Goal: Task Accomplishment & Management: Manage account settings

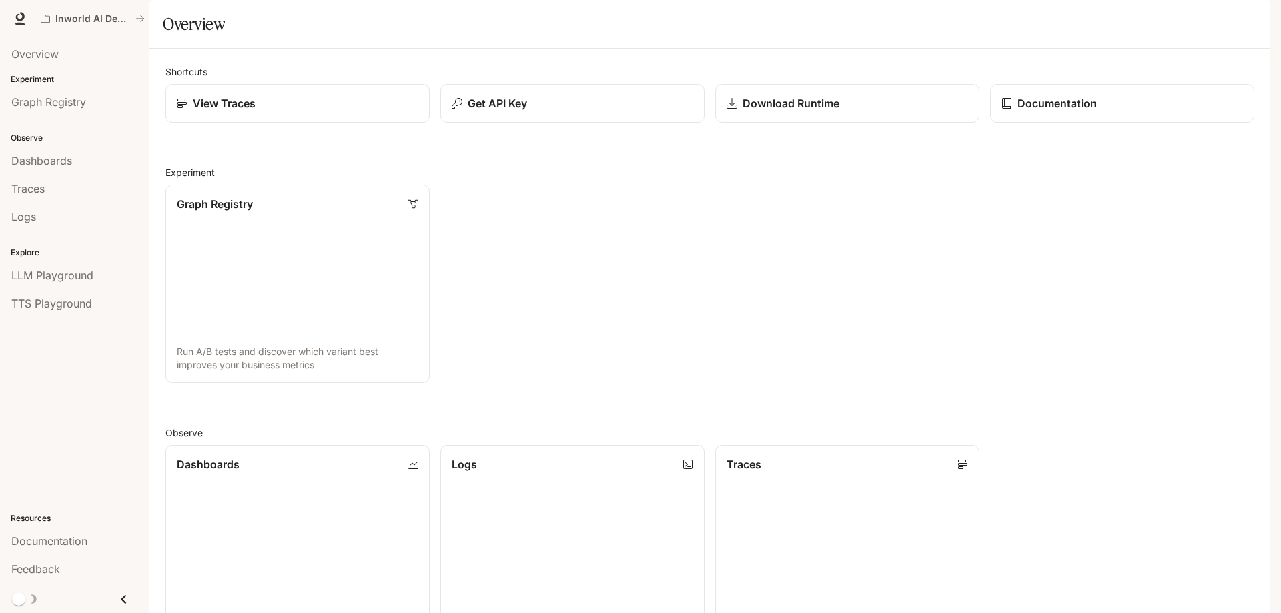
scroll to position [334, 0]
click at [1092, 373] on div "Shortcuts View Traces Get API Key Download Runtime Documentation Experiment Gra…" at bounding box center [710, 484] width 1089 height 839
click at [255, 444] on link "Dashboards View and analyze your workspace metrics" at bounding box center [297, 544] width 267 height 200
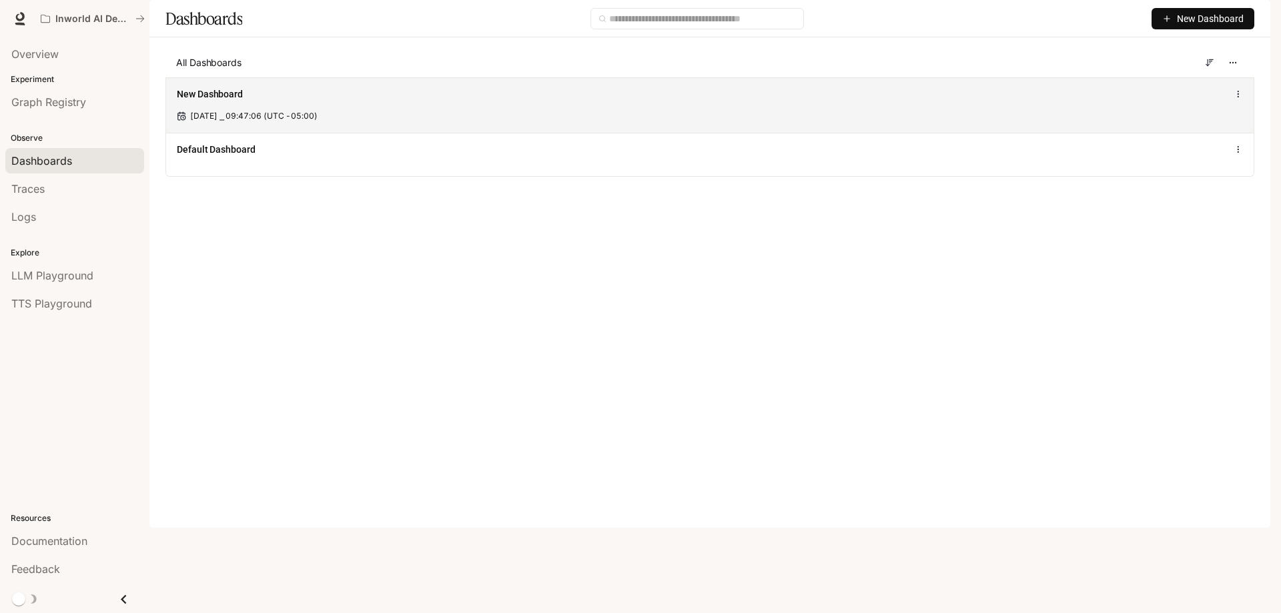
click at [338, 133] on div "New Dashboard [DATE] ⎯ 09:47:06 (UTC -05:00)" at bounding box center [710, 104] width 1088 height 55
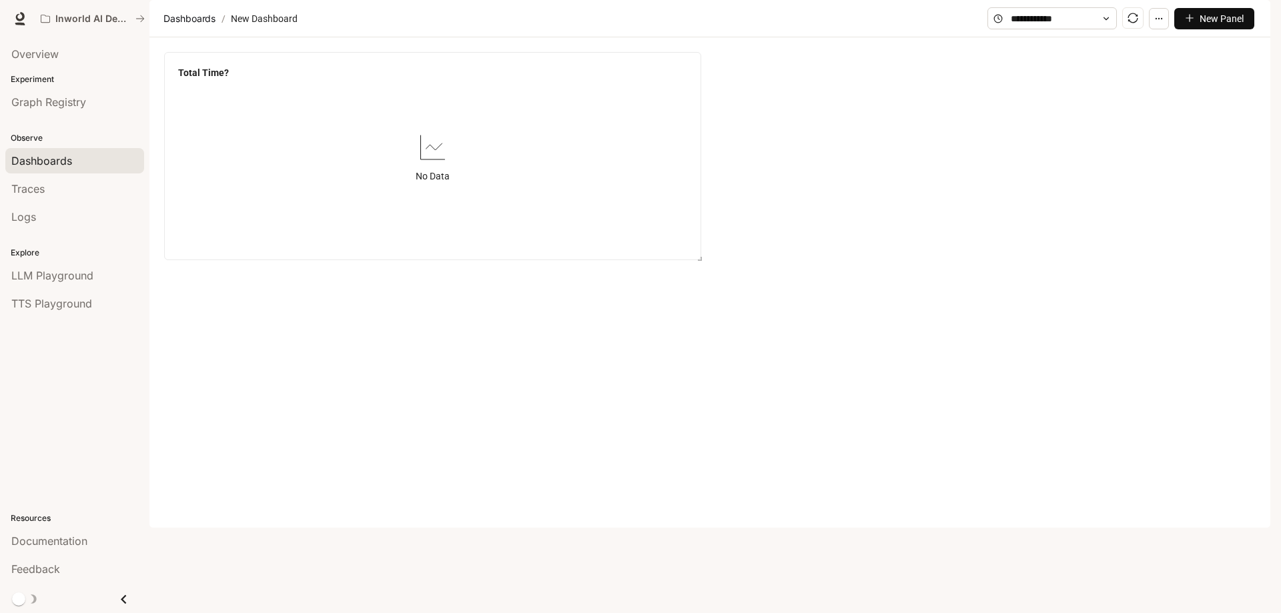
click at [1246, 12] on img "button" at bounding box center [1252, 18] width 19 height 19
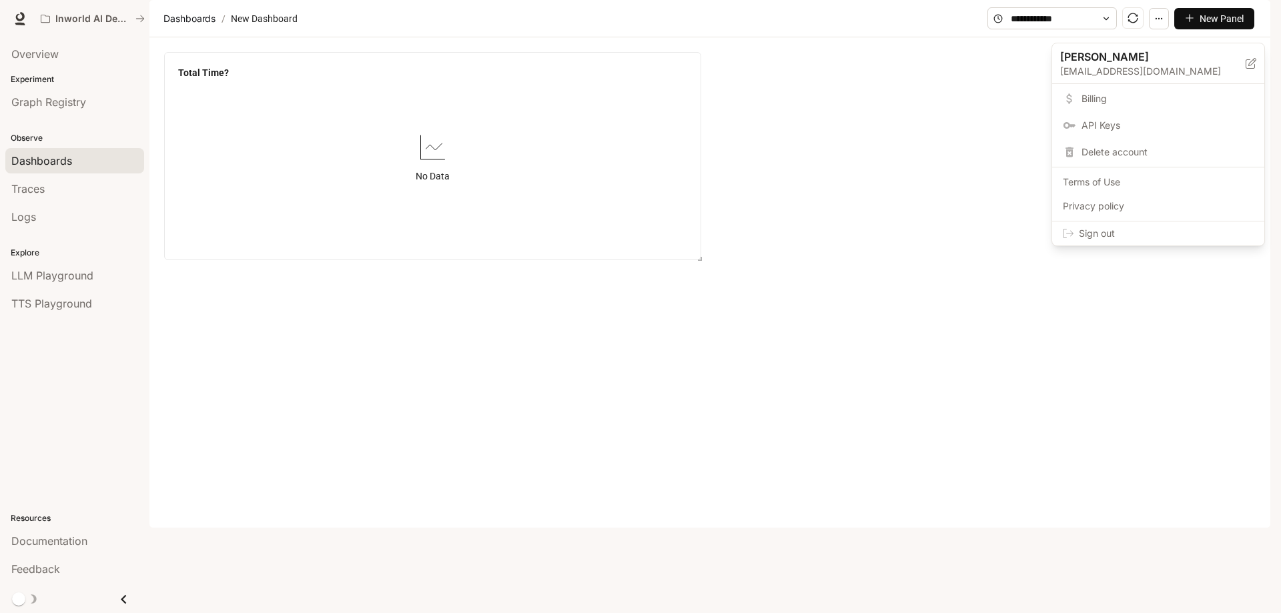
click at [1157, 104] on span "Billing" at bounding box center [1168, 98] width 172 height 13
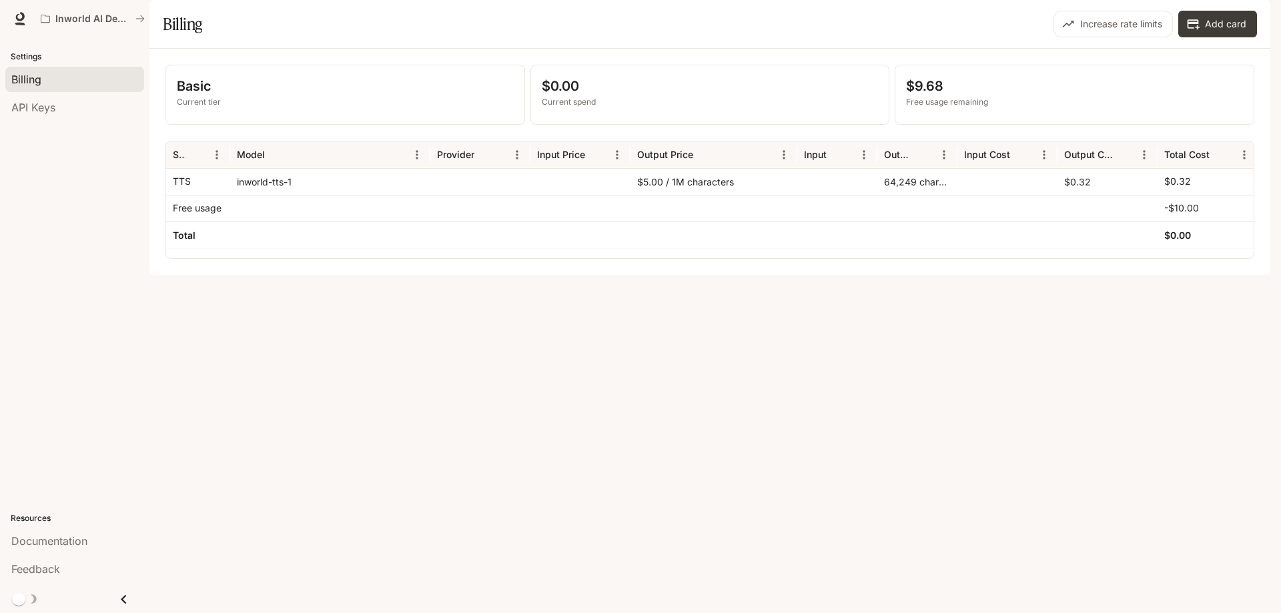
click at [680, 195] on div "$5.00 / 1M characters" at bounding box center [714, 181] width 167 height 27
drag, startPoint x: 672, startPoint y: 216, endPoint x: 787, endPoint y: 217, distance: 114.8
click at [787, 195] on div "$5.00 / 1M characters" at bounding box center [714, 181] width 167 height 27
copy div "1M characters"
click at [836, 275] on div "Basic Current tier $0.00 Current spend $9.68 Free usage remaining Service Model…" at bounding box center [709, 162] width 1121 height 226
